Goal: Task Accomplishment & Management: Manage account settings

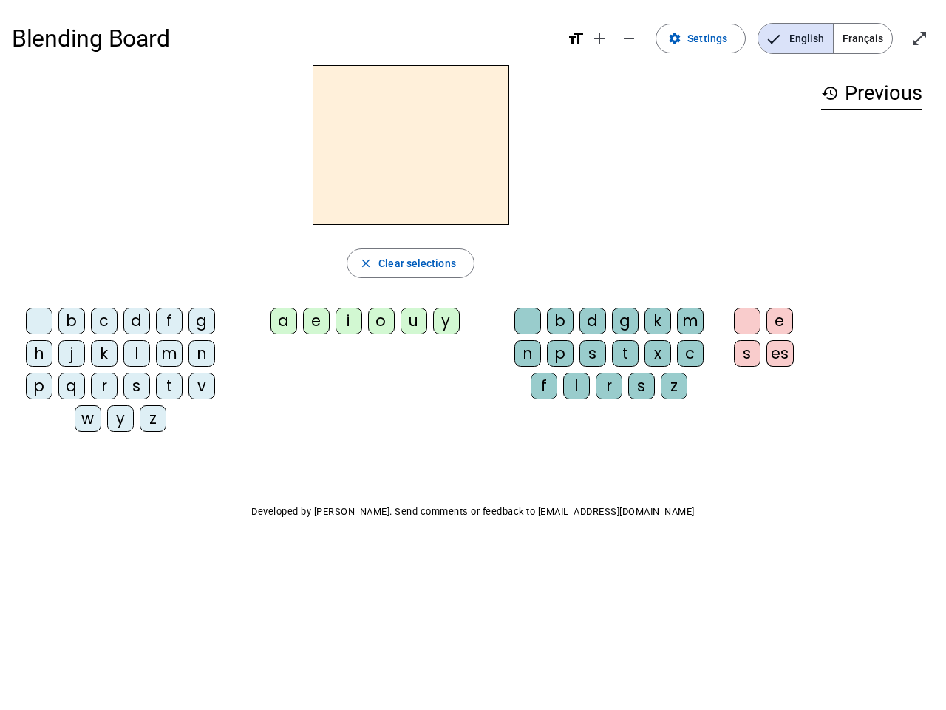
click at [600, 38] on mat-icon "add" at bounding box center [600, 39] width 18 height 18
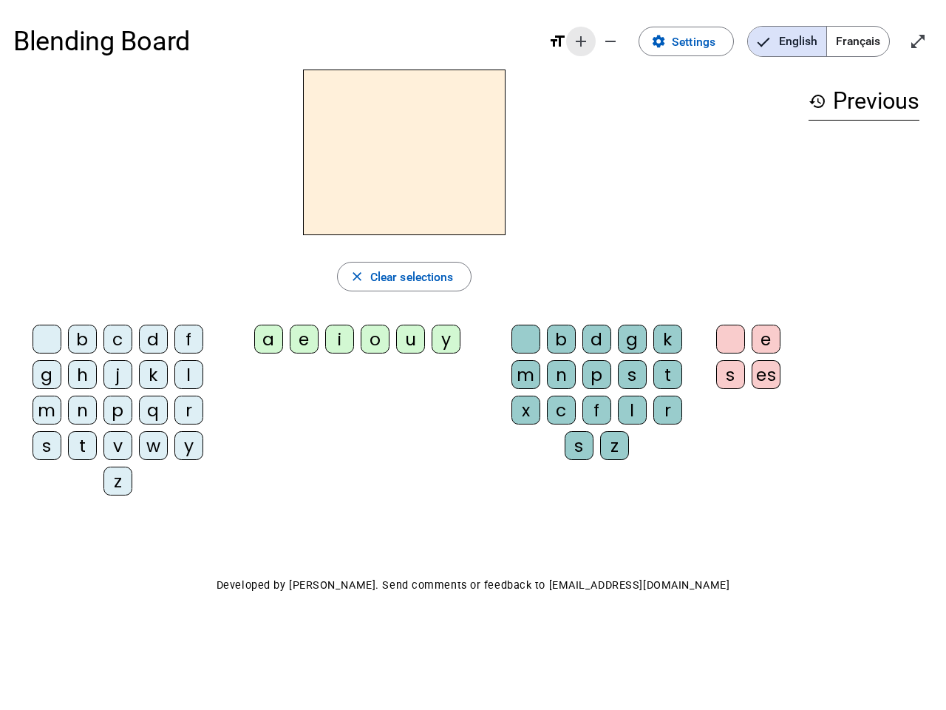
click at [630, 38] on div "Blending Board format_size add remove settings Settings English Français open_i…" at bounding box center [473, 41] width 920 height 56
click at [702, 38] on span "Settings" at bounding box center [694, 42] width 44 height 20
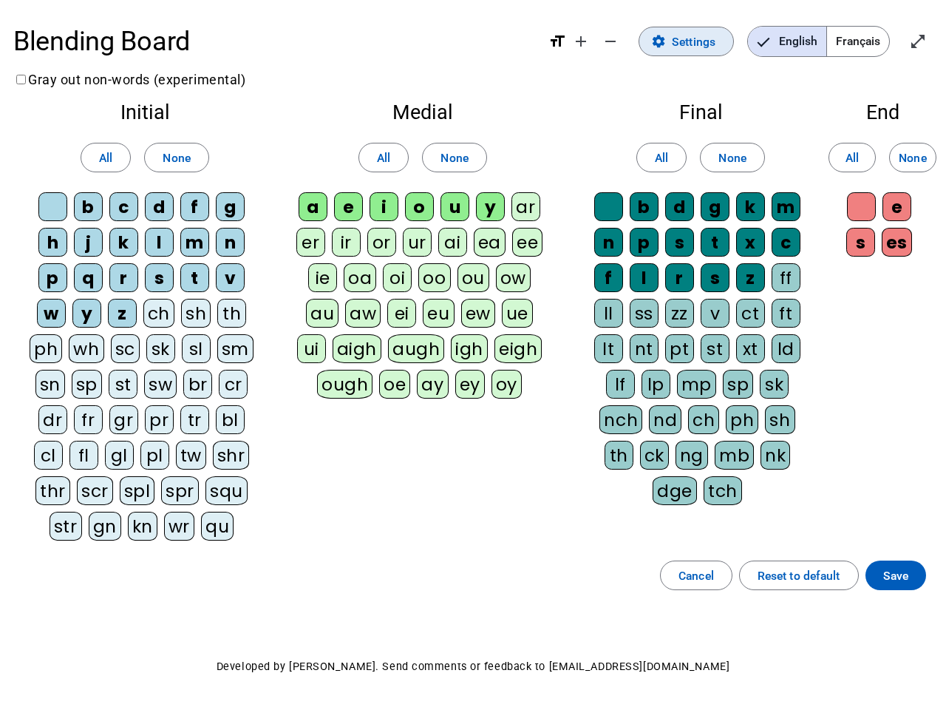
click at [795, 38] on span "English" at bounding box center [787, 42] width 78 height 30
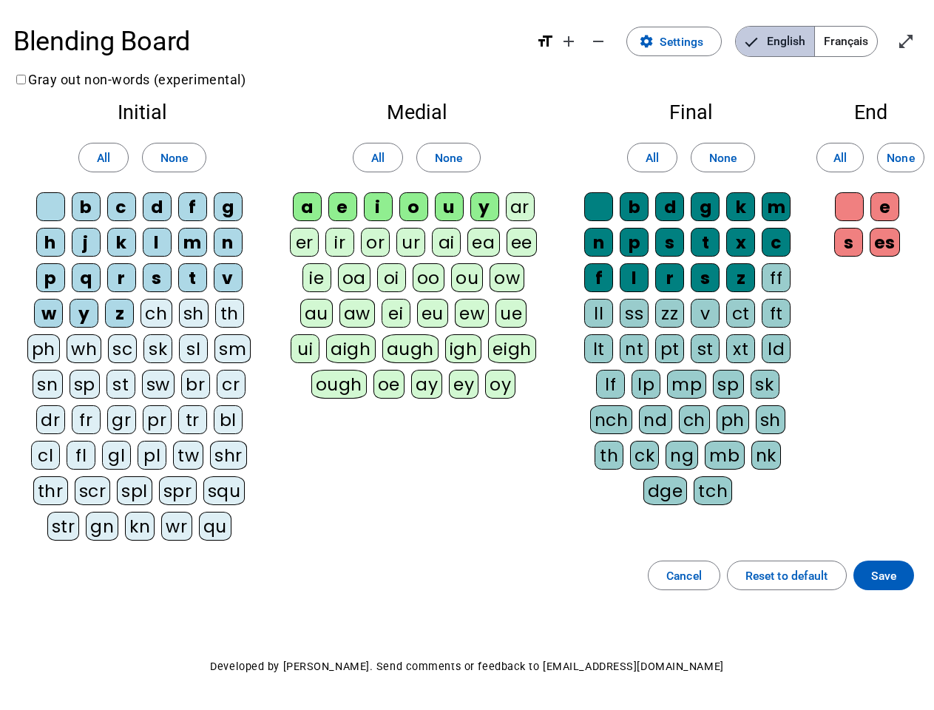
click at [795, 38] on span "English" at bounding box center [775, 42] width 78 height 30
click at [863, 38] on span "Français" at bounding box center [846, 42] width 62 height 30
click at [863, 38] on span "Français" at bounding box center [835, 42] width 84 height 30
click at [920, 38] on span "Enter full screen" at bounding box center [905, 41] width 35 height 35
click at [410, 263] on letter-bubble "oi" at bounding box center [394, 280] width 35 height 35
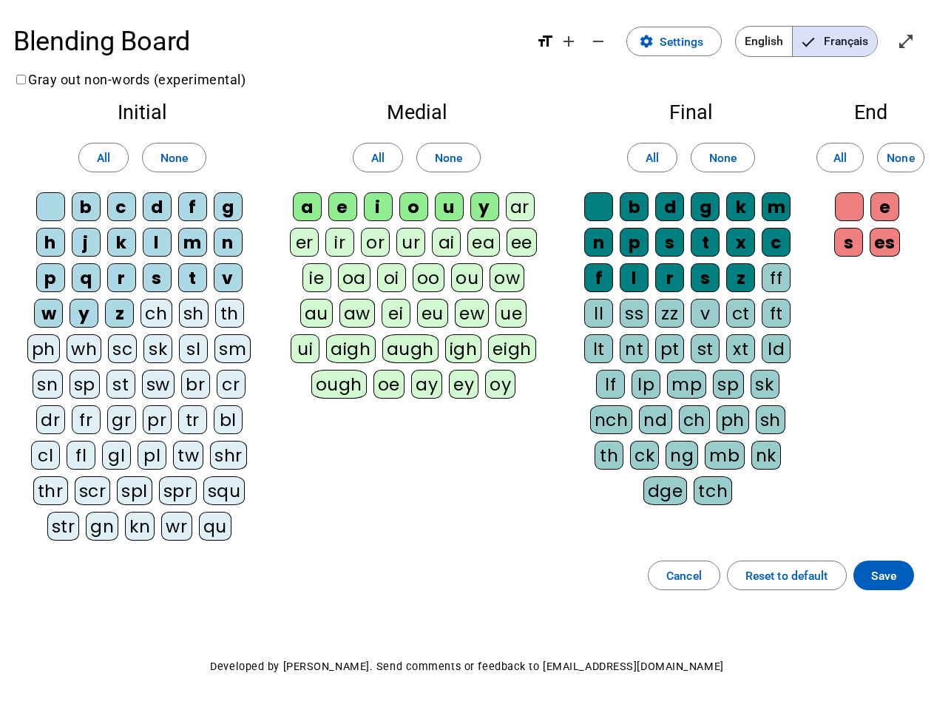
click at [42, 324] on div "w" at bounding box center [48, 313] width 29 height 29
